Goal: Navigation & Orientation: Find specific page/section

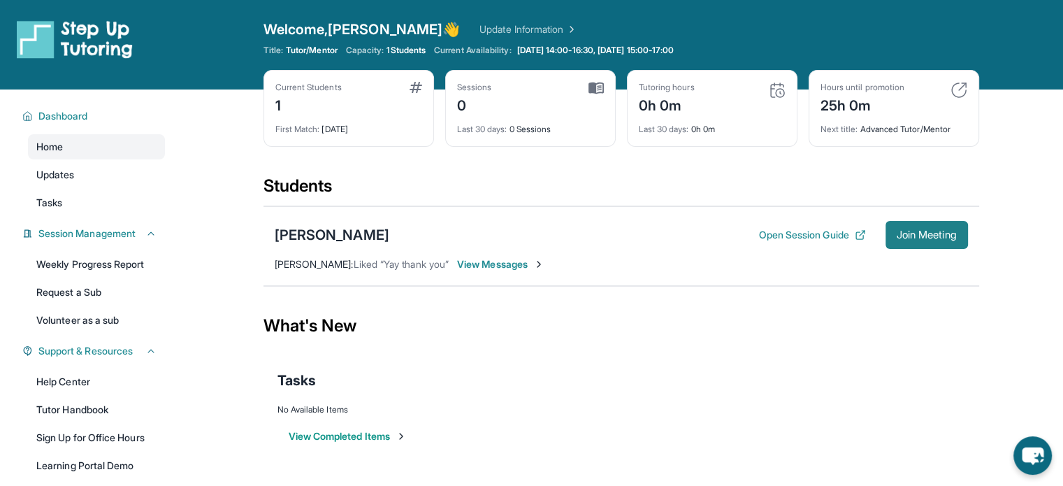
click at [951, 232] on span "Join Meeting" at bounding box center [927, 235] width 60 height 8
click at [115, 140] on link "Home" at bounding box center [96, 146] width 137 height 25
click at [391, 440] on button "View Completed Items" at bounding box center [348, 436] width 118 height 14
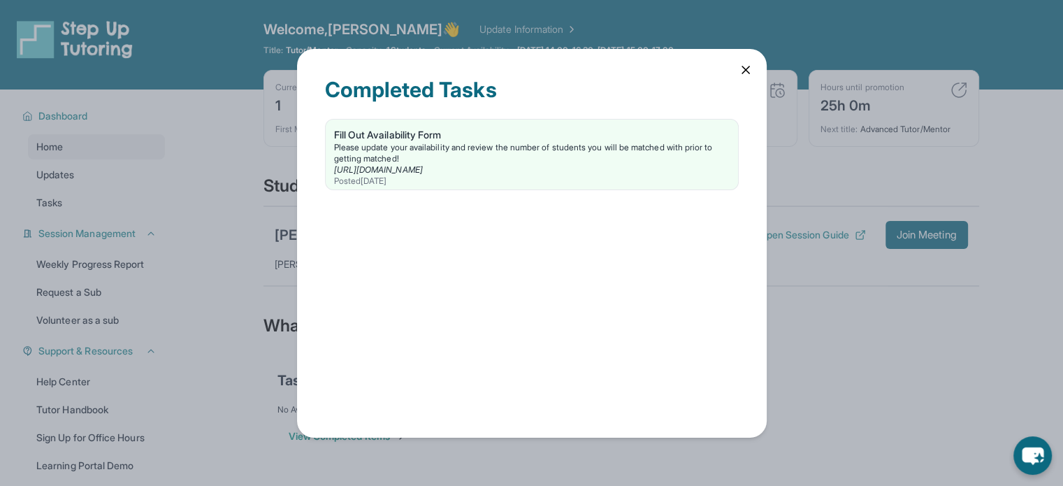
click at [742, 70] on icon at bounding box center [746, 70] width 14 height 14
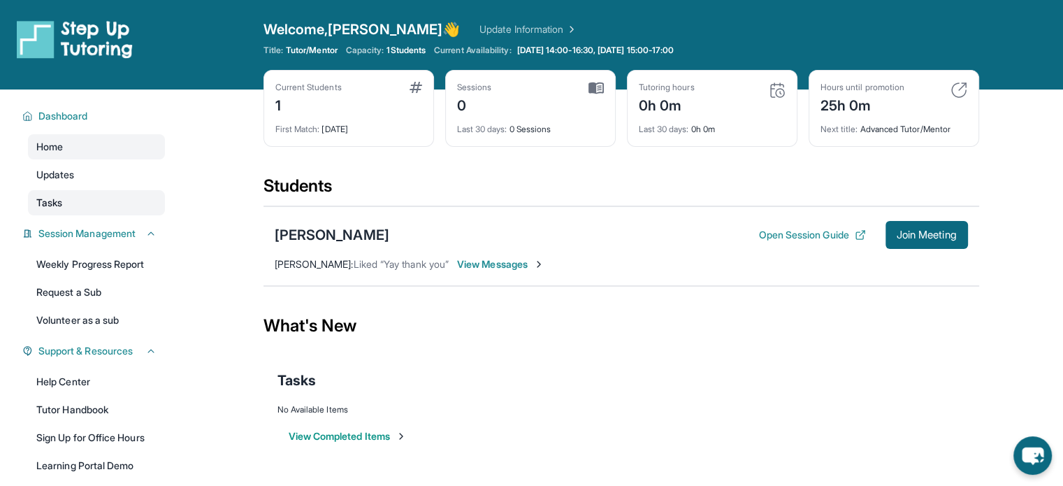
click at [107, 205] on link "Tasks" at bounding box center [96, 202] width 137 height 25
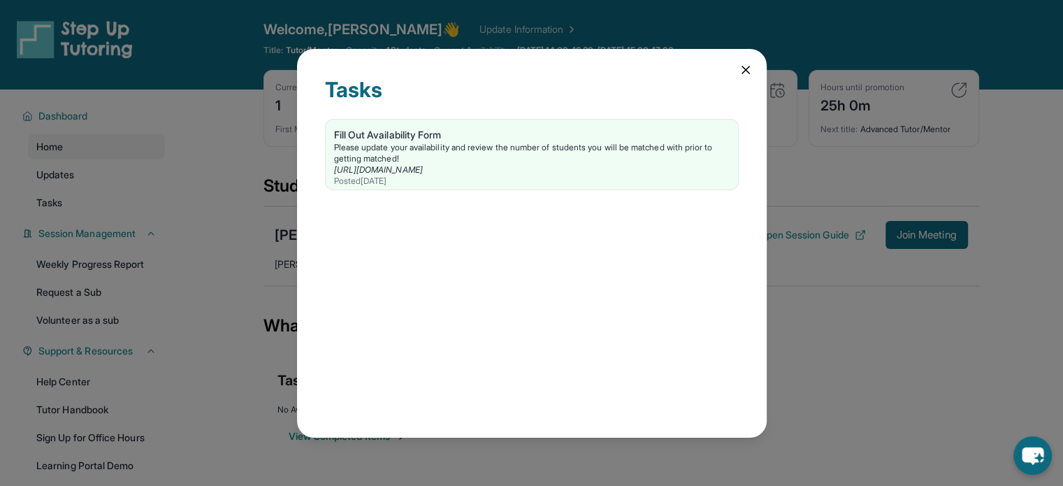
click at [747, 71] on icon at bounding box center [745, 69] width 7 height 7
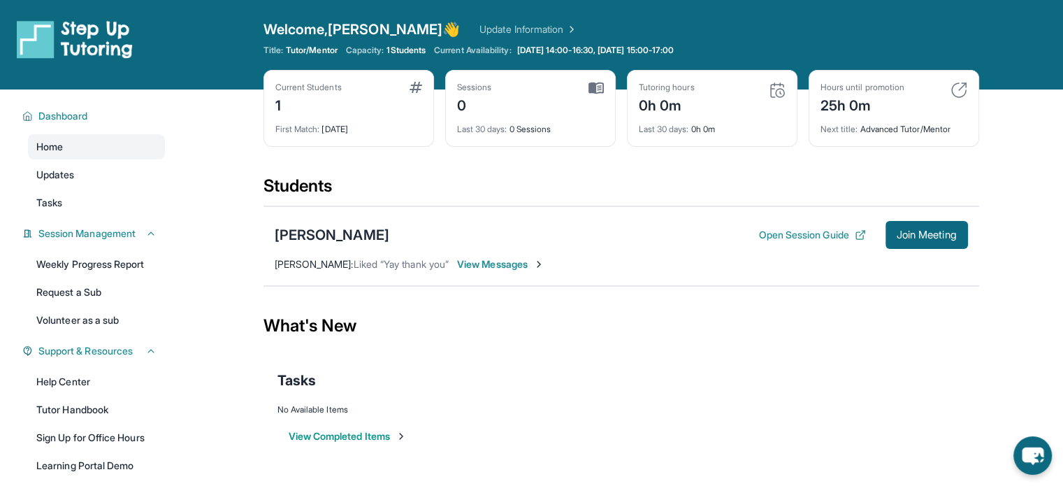
scroll to position [117, 0]
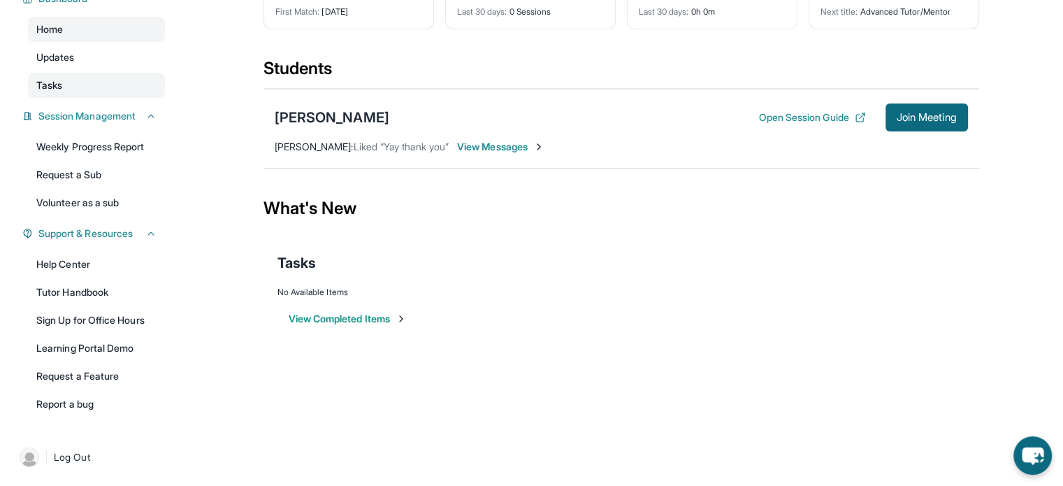
click at [79, 75] on link "Tasks" at bounding box center [96, 85] width 137 height 25
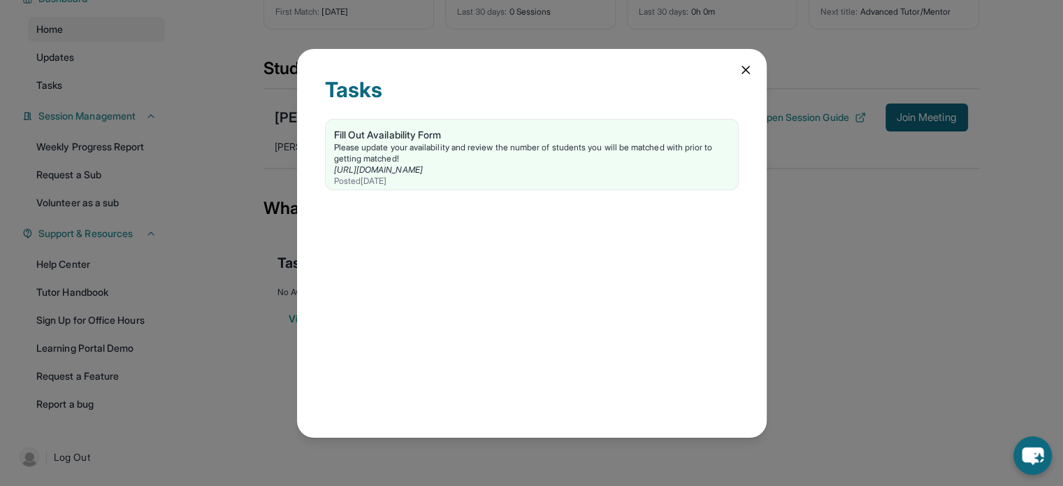
click at [746, 70] on icon at bounding box center [745, 69] width 7 height 7
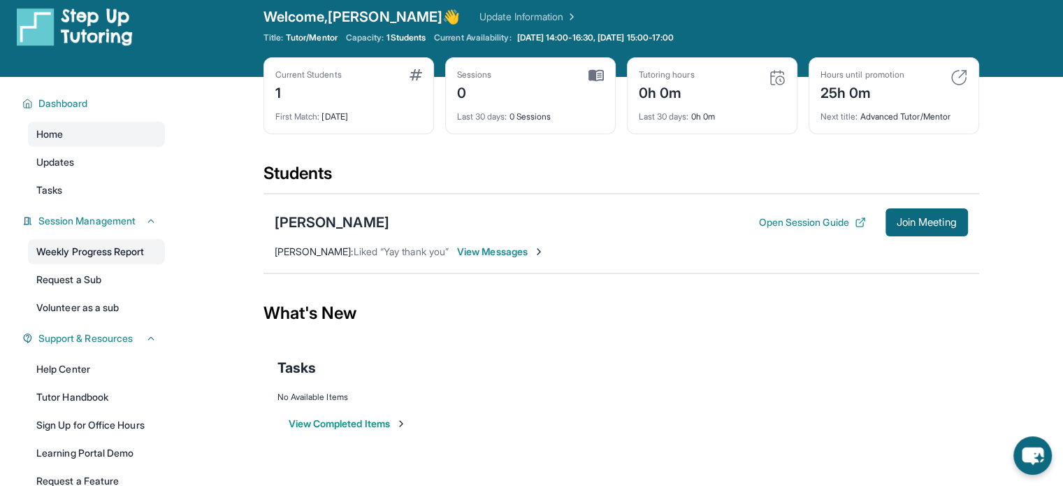
scroll to position [0, 0]
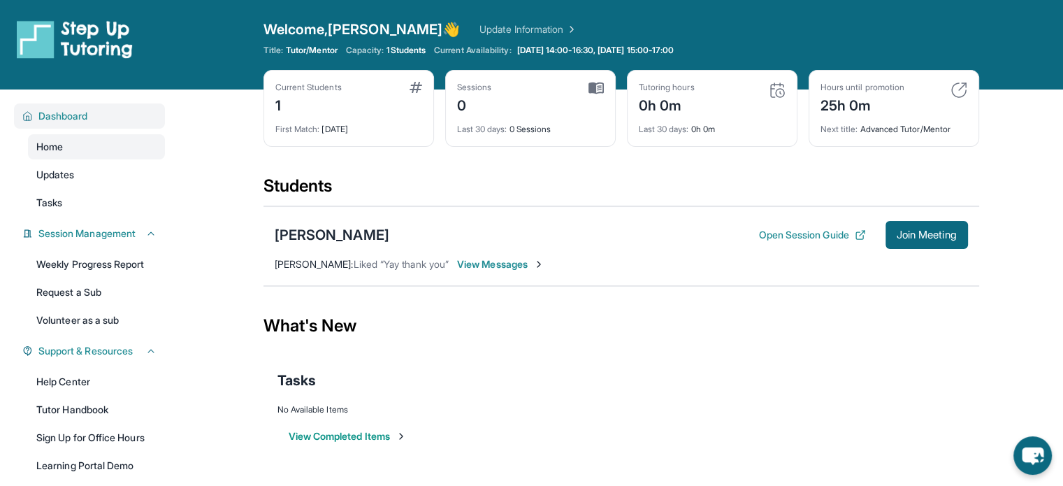
click at [77, 115] on span "Dashboard" at bounding box center [63, 116] width 50 height 14
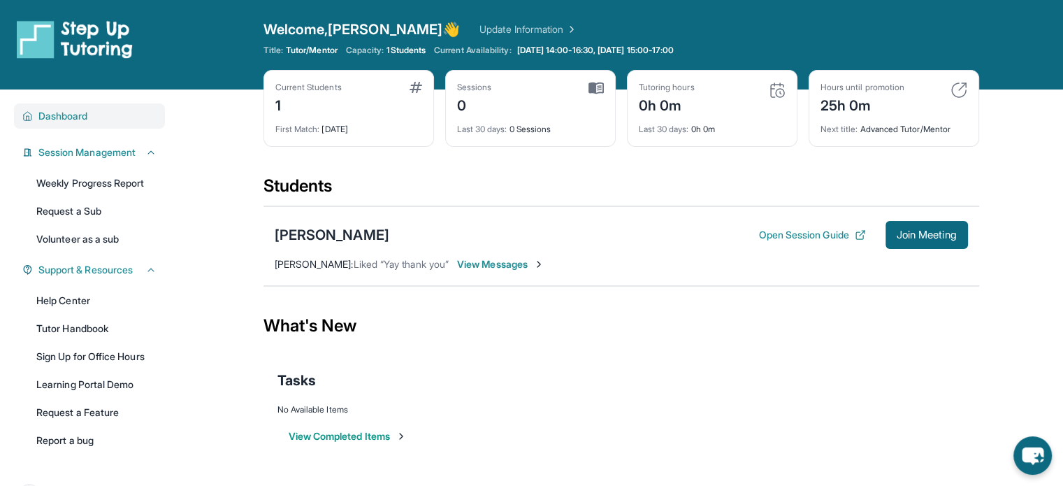
click at [77, 115] on span "Dashboard" at bounding box center [63, 116] width 50 height 14
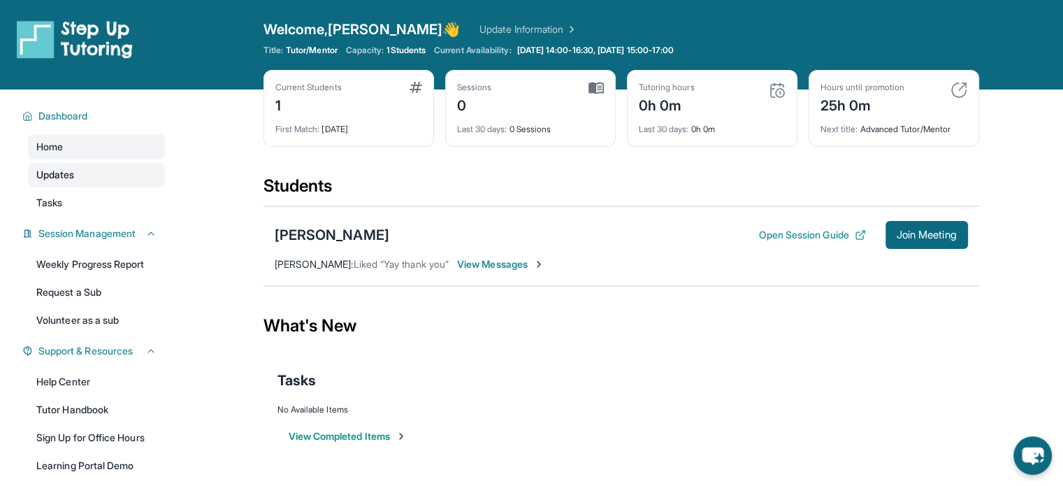
click at [107, 168] on link "Updates" at bounding box center [96, 174] width 137 height 25
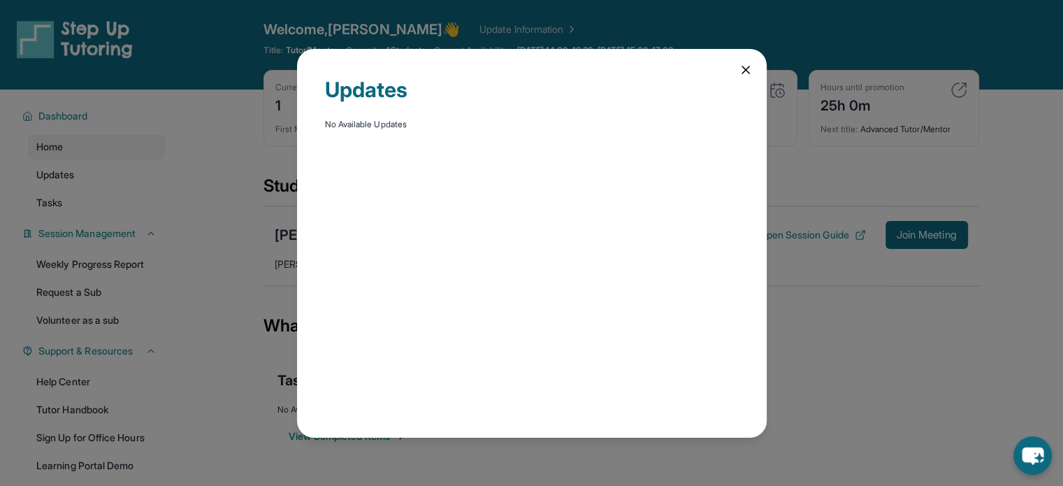
click at [745, 70] on icon at bounding box center [745, 69] width 7 height 7
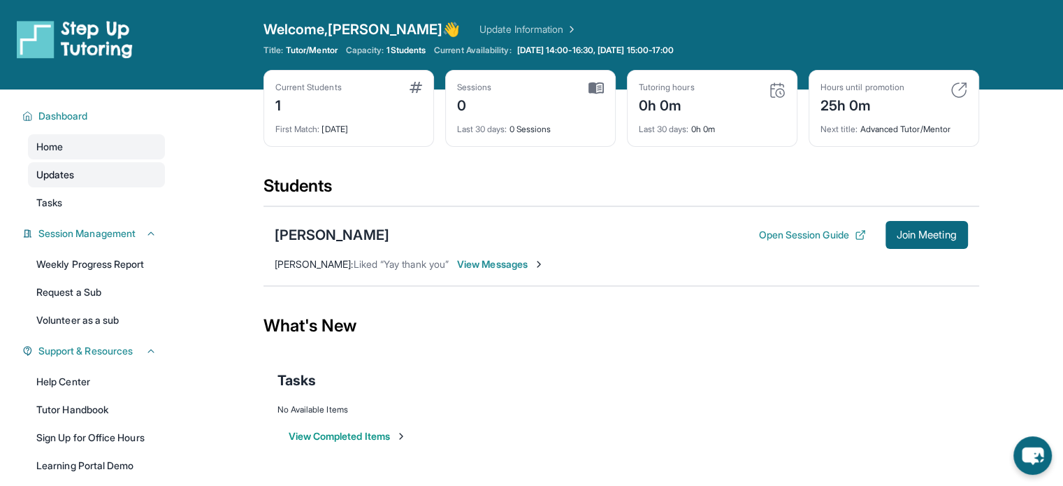
click at [71, 182] on link "Updates" at bounding box center [96, 174] width 137 height 25
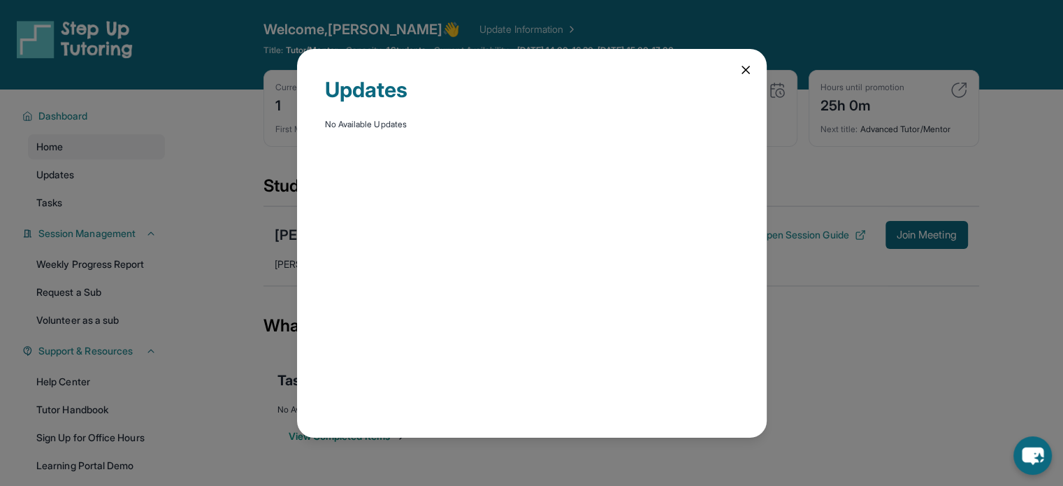
click at [746, 67] on icon at bounding box center [746, 70] width 14 height 14
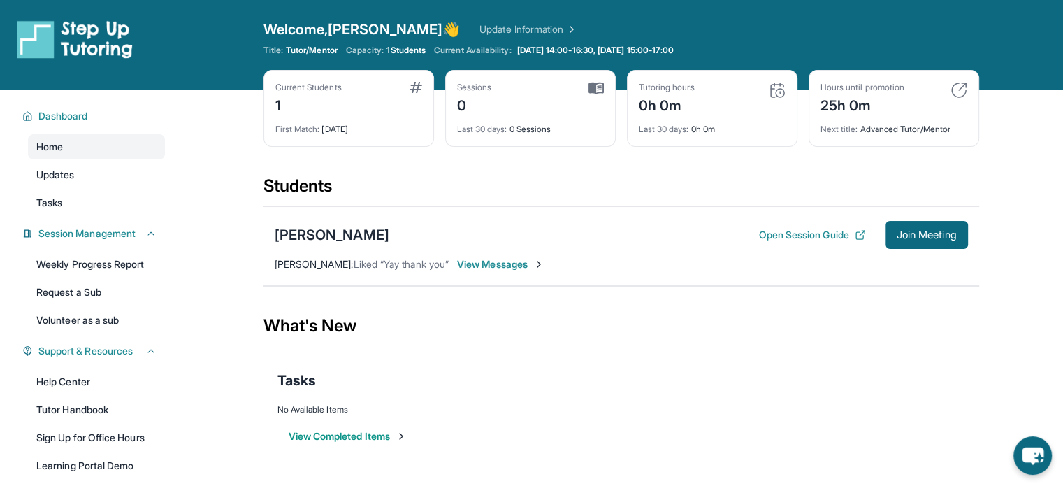
scroll to position [117, 0]
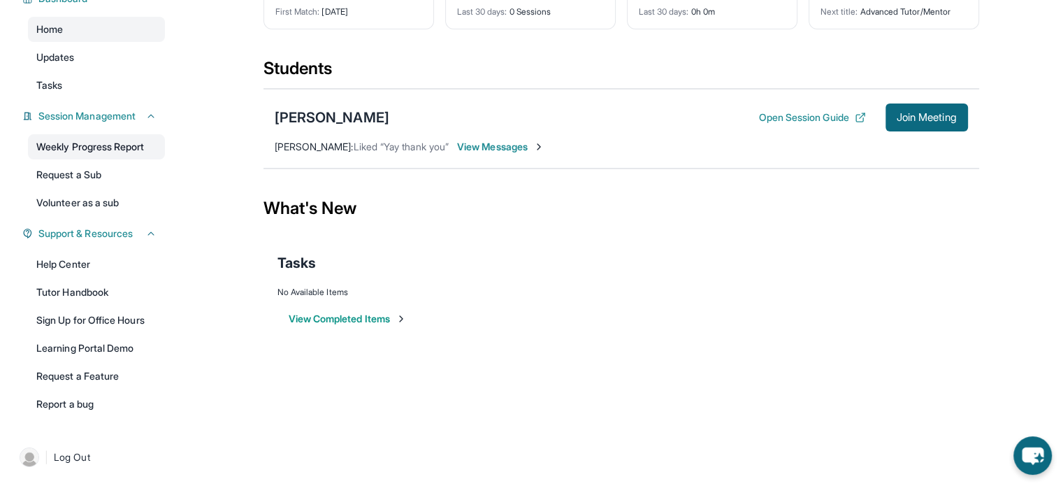
click at [108, 154] on link "Weekly Progress Report" at bounding box center [96, 146] width 137 height 25
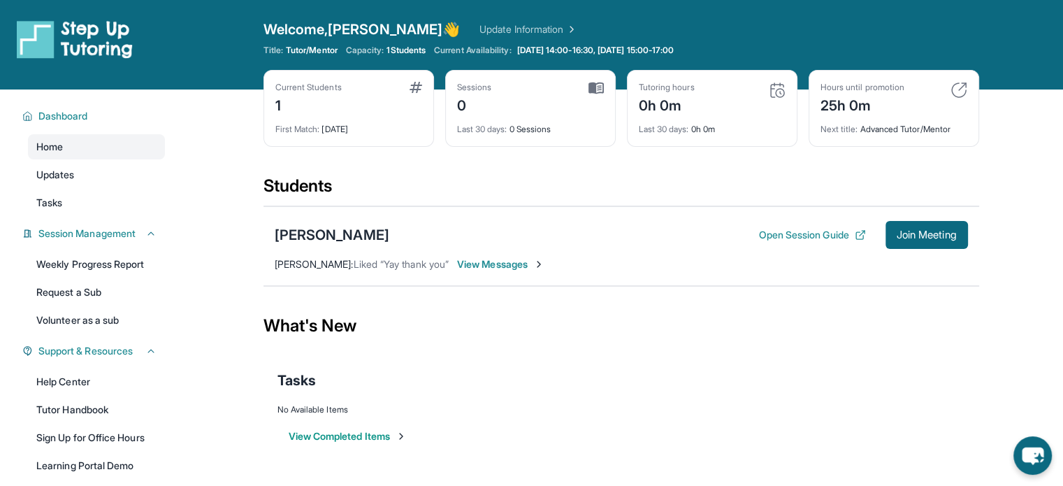
click at [186, 92] on main "Current Students 1 First Match : 3 days ago Sessions 0 Last 30 days : 0 Session…" at bounding box center [621, 282] width 884 height 387
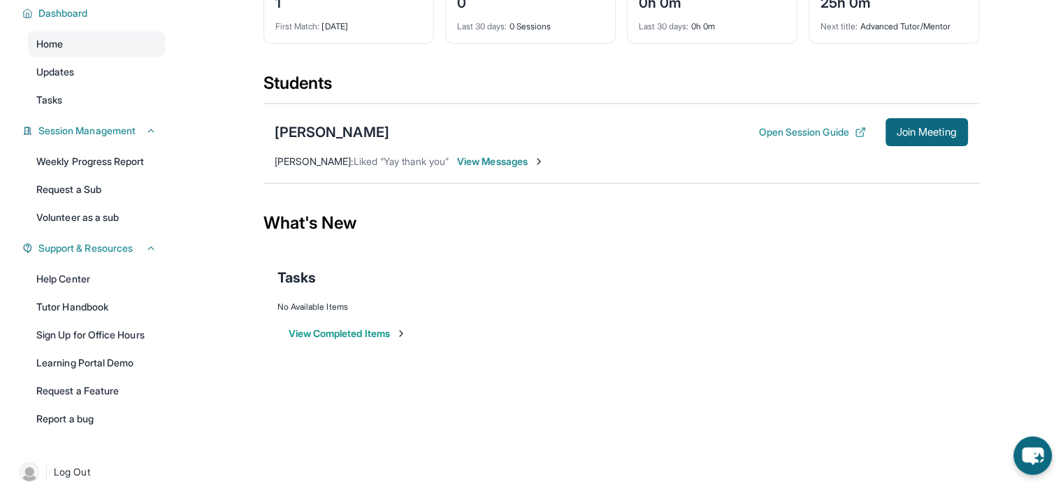
scroll to position [117, 0]
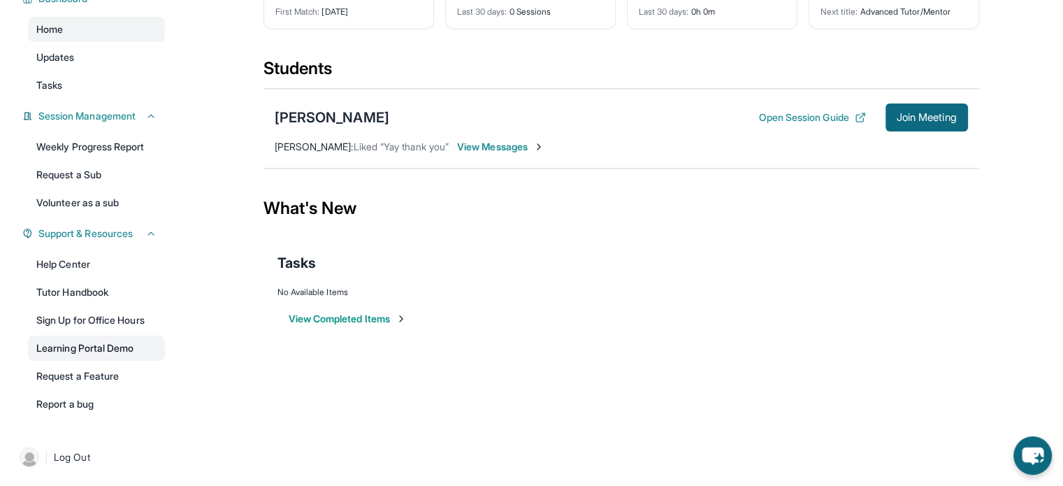
click at [89, 347] on link "Learning Portal Demo" at bounding box center [96, 348] width 137 height 25
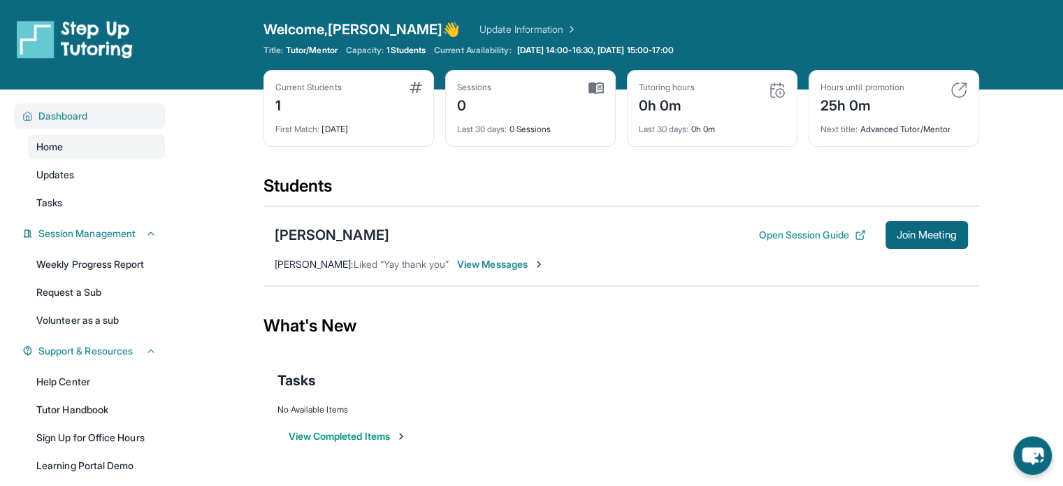
click at [73, 122] on span "Dashboard" at bounding box center [63, 116] width 50 height 14
click at [58, 180] on span "Updates" at bounding box center [55, 175] width 38 height 14
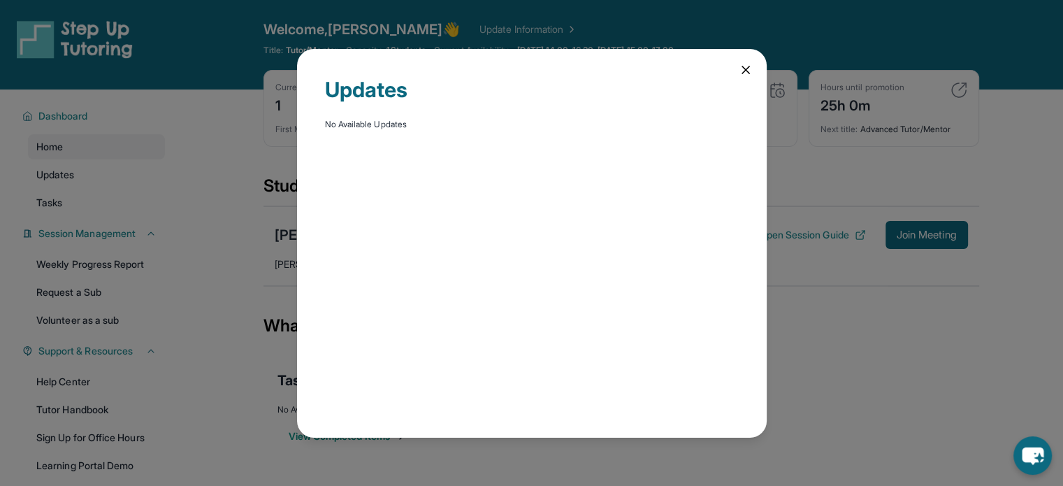
click at [747, 73] on icon at bounding box center [746, 70] width 14 height 14
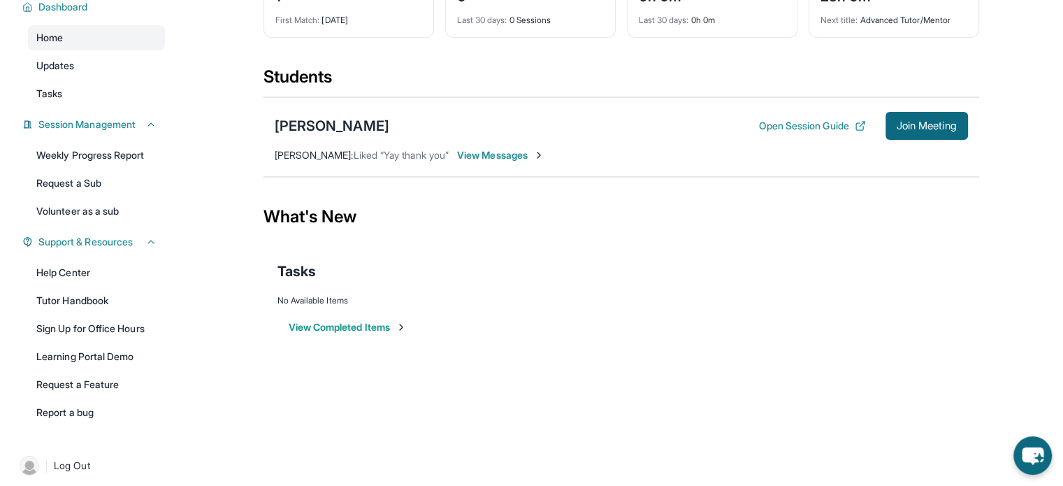
scroll to position [108, 0]
click at [318, 329] on button "View Completed Items" at bounding box center [348, 329] width 118 height 14
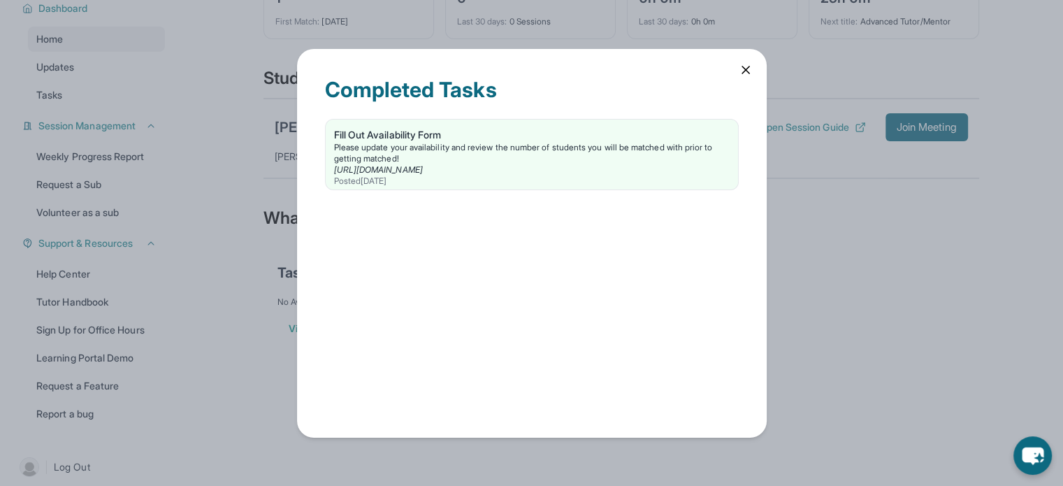
click at [746, 69] on icon at bounding box center [745, 69] width 7 height 7
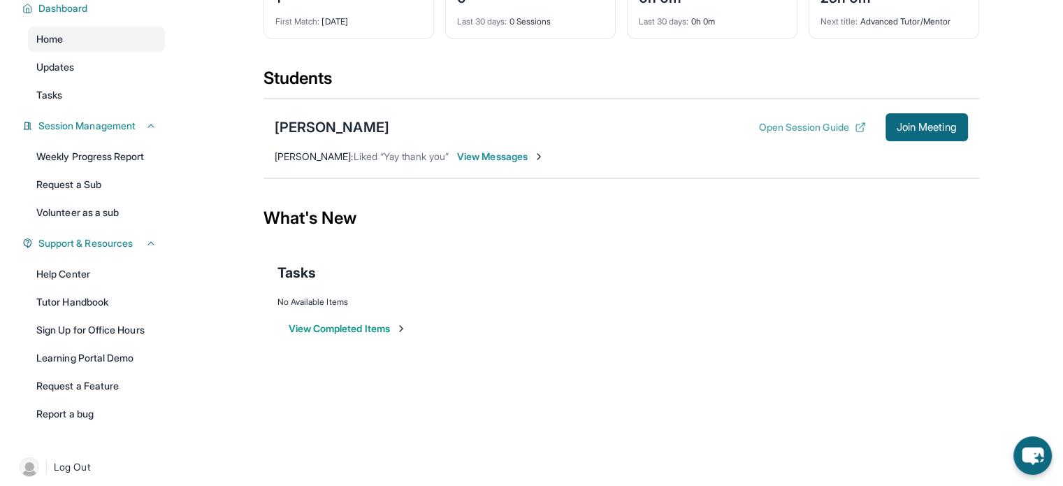
click at [769, 127] on button "Open Session Guide" at bounding box center [811, 127] width 107 height 14
